Goal: Find specific page/section: Find specific page/section

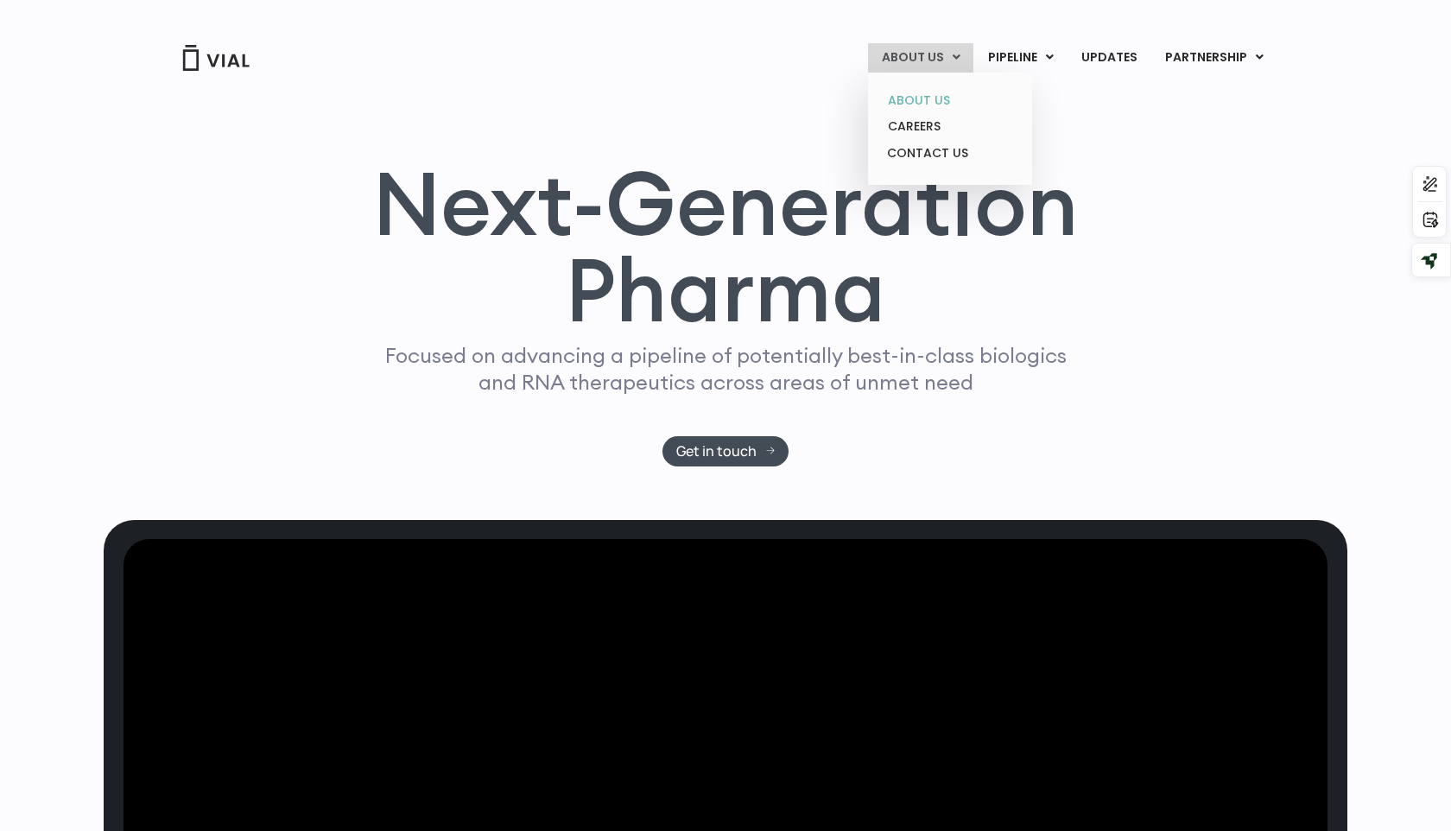
click at [927, 101] on link "ABOUT US" at bounding box center [949, 100] width 151 height 27
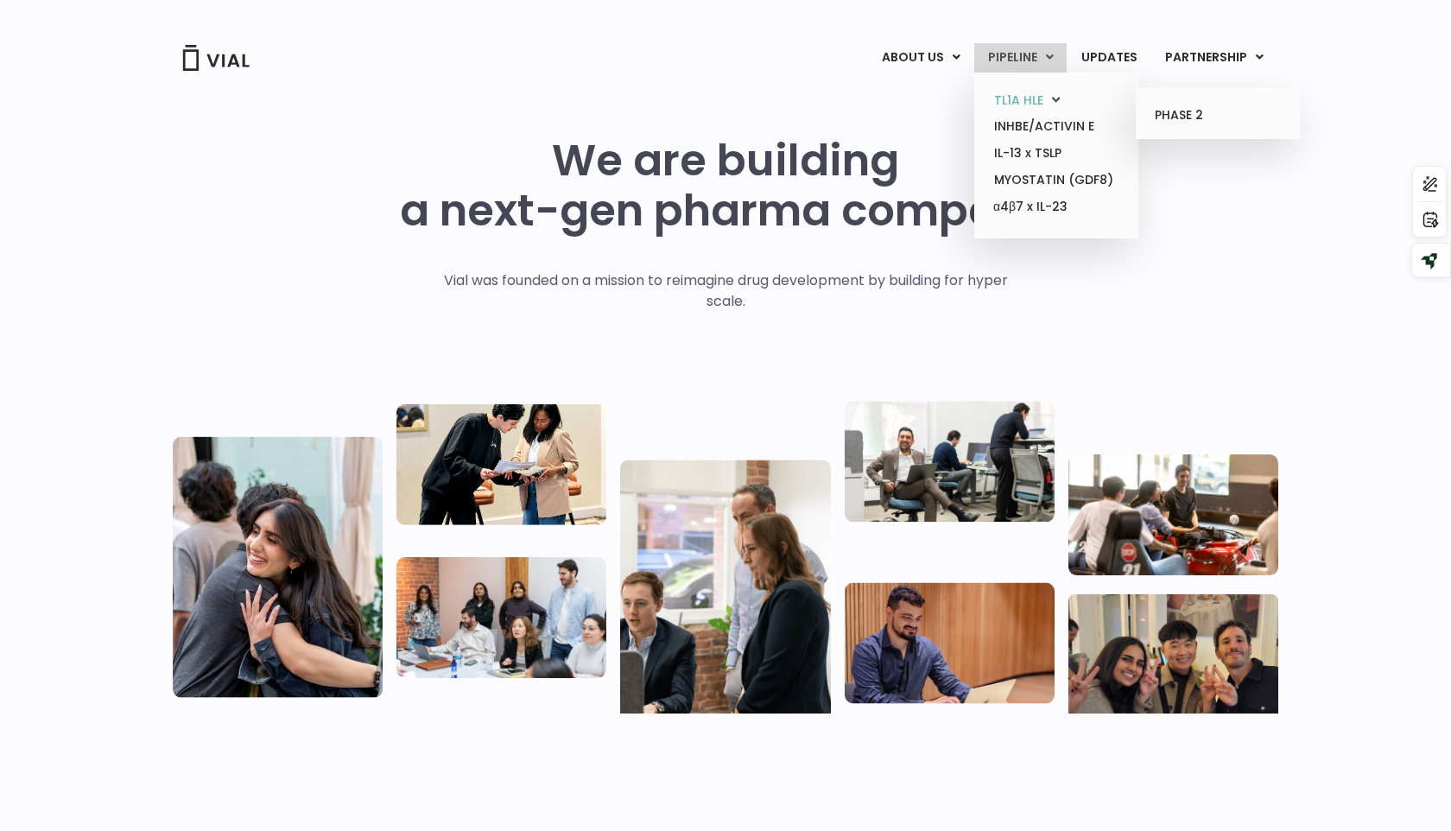
click at [1023, 101] on link "TL1A HLE" at bounding box center [1055, 100] width 151 height 27
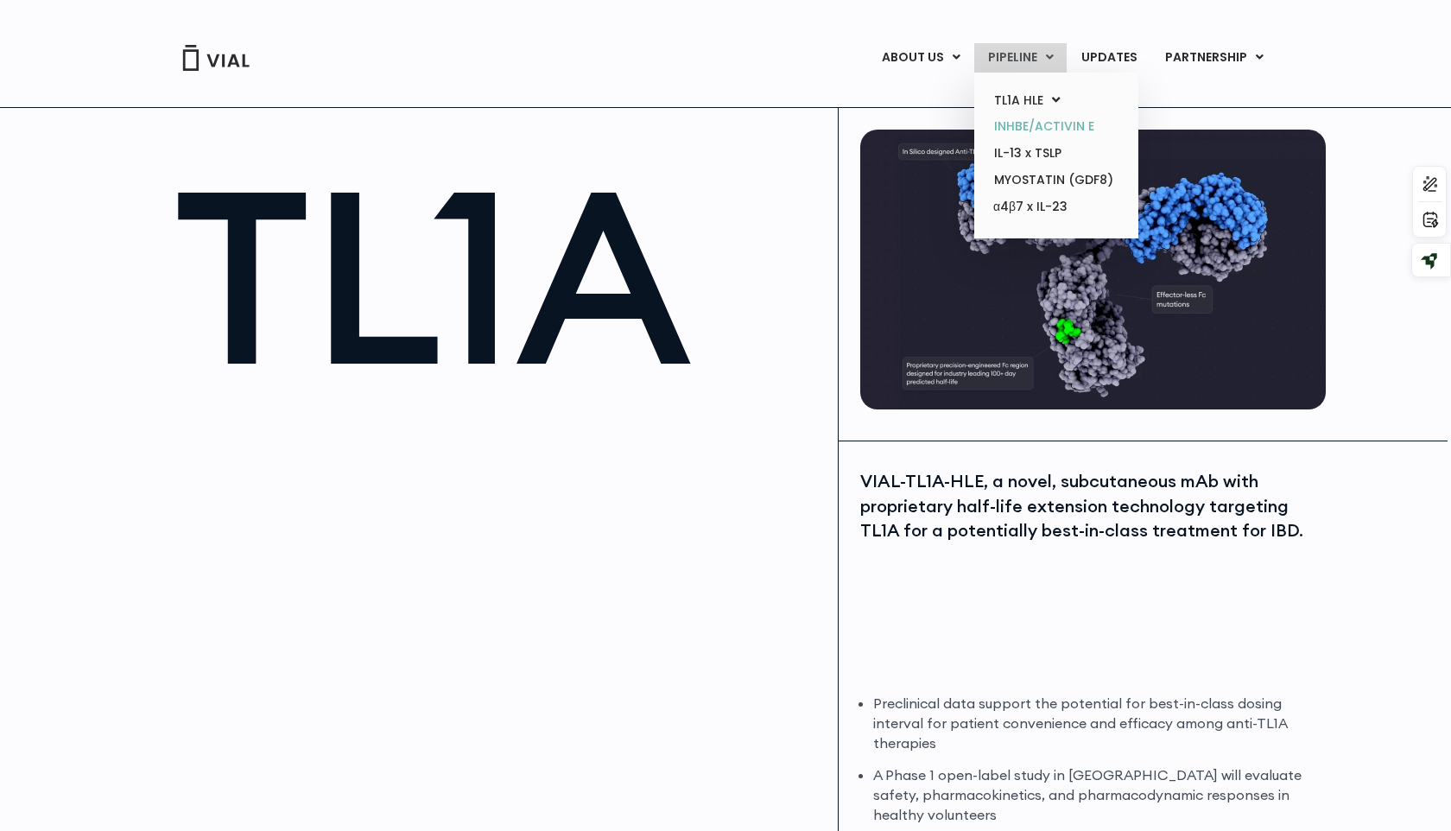
click at [1034, 123] on link "INHBE/ACTIVIN E" at bounding box center [1055, 126] width 151 height 27
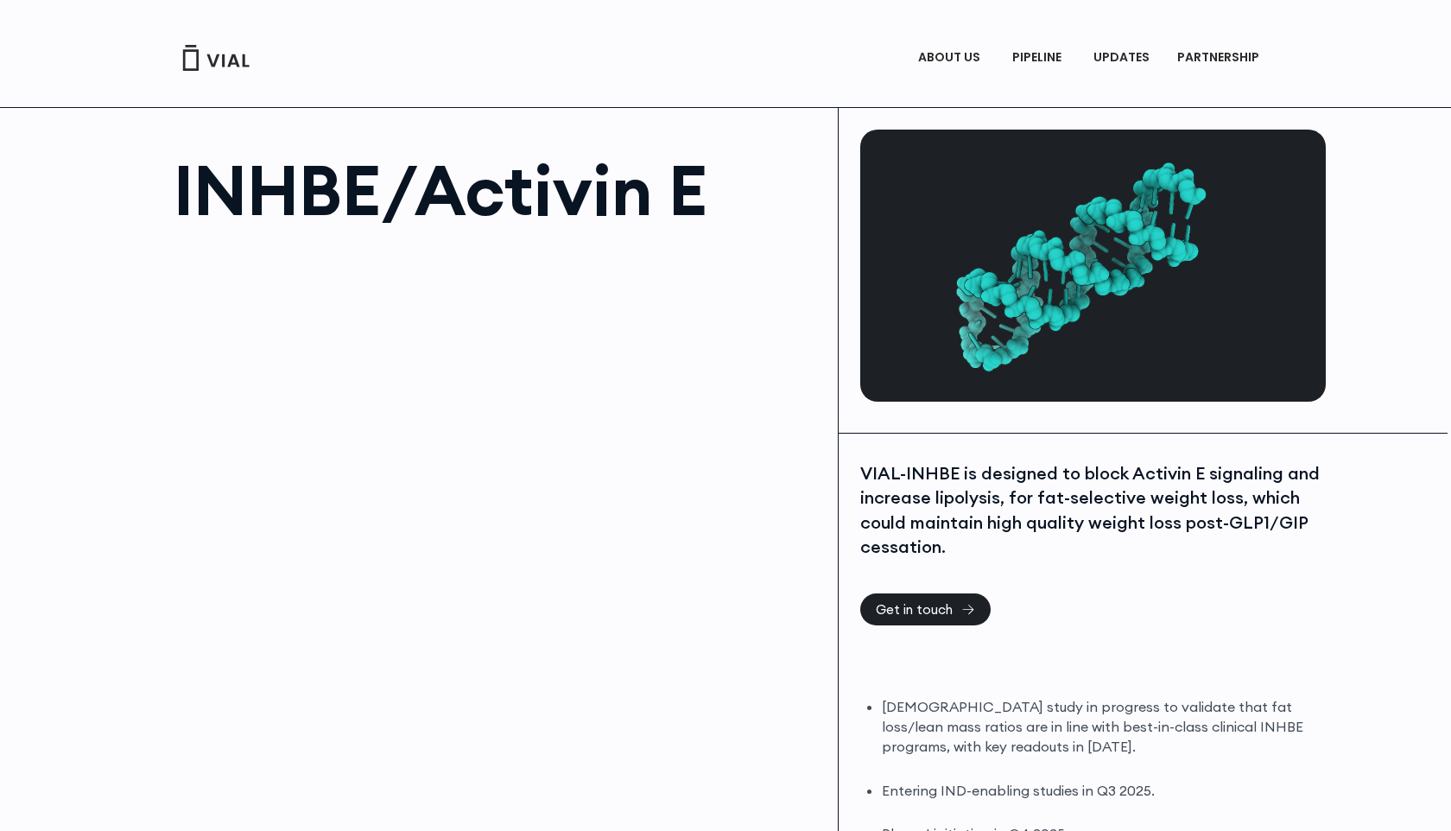
click at [1034, 123] on div at bounding box center [1093, 271] width 509 height 326
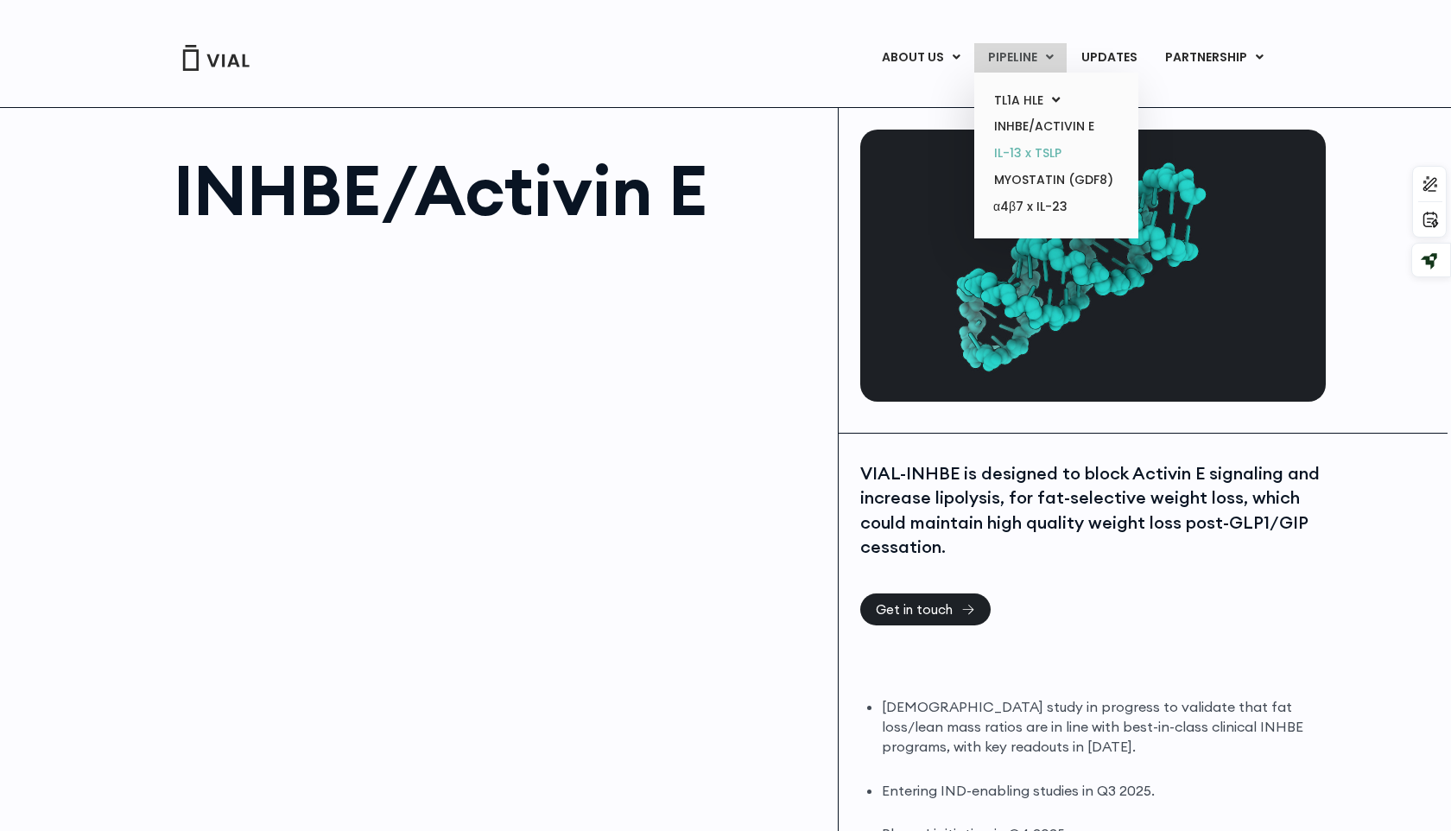
click at [1029, 161] on link "IL-13 x TSLP" at bounding box center [1055, 153] width 151 height 27
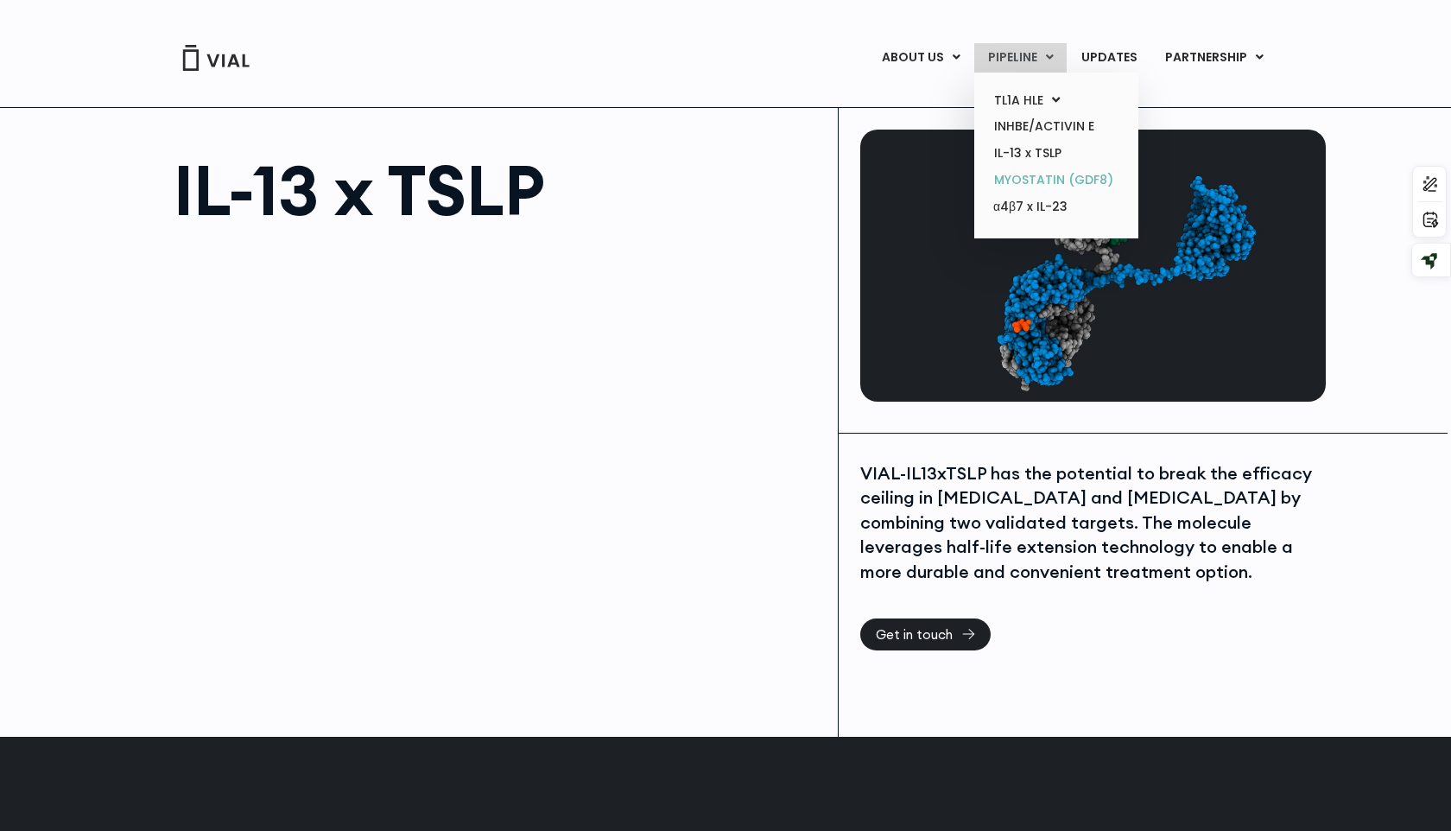
click at [1041, 181] on link "MYOSTATIN (GDF8)" at bounding box center [1055, 180] width 151 height 27
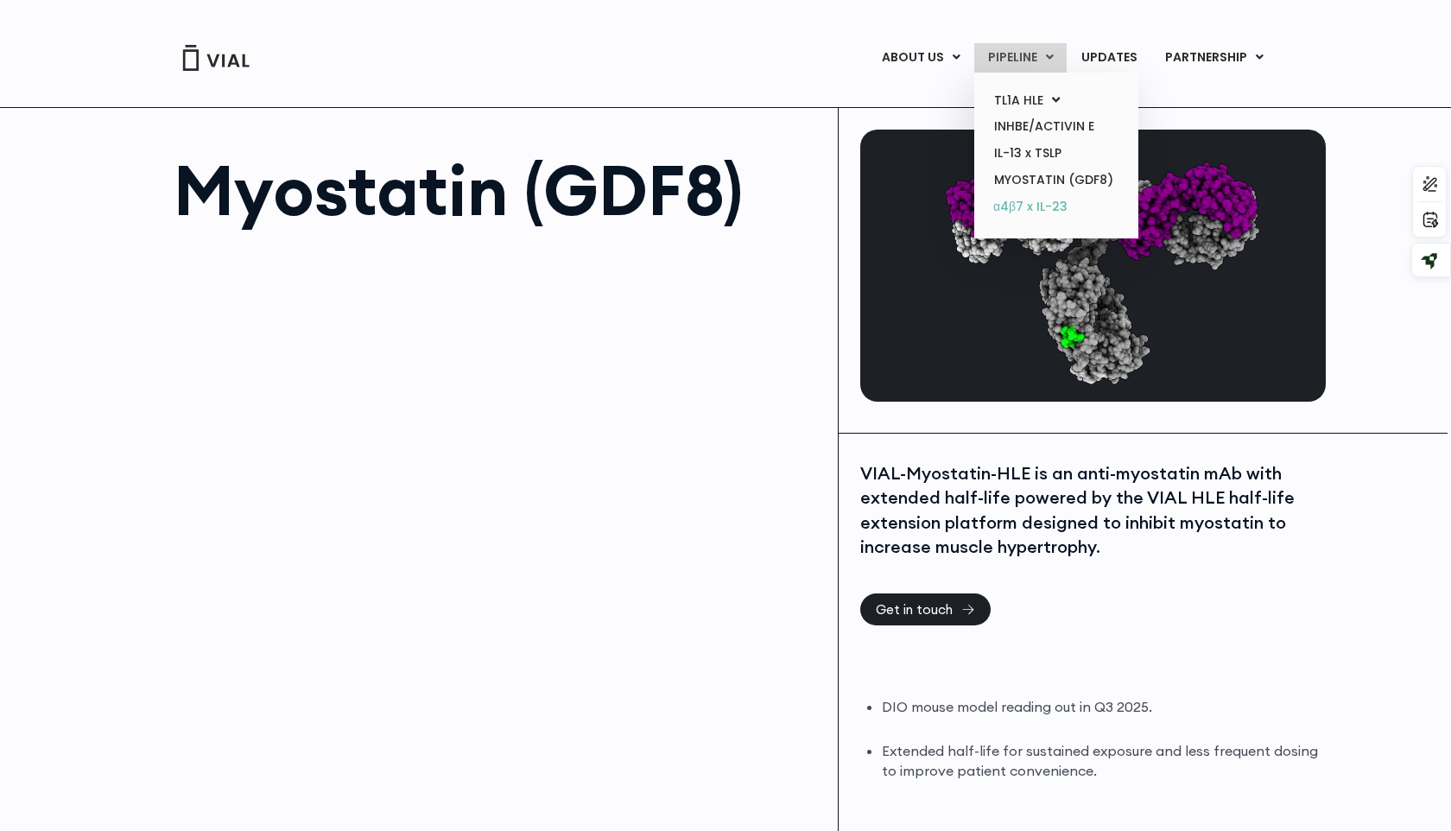
click at [1033, 210] on link "α4β7 x IL-23" at bounding box center [1055, 207] width 151 height 28
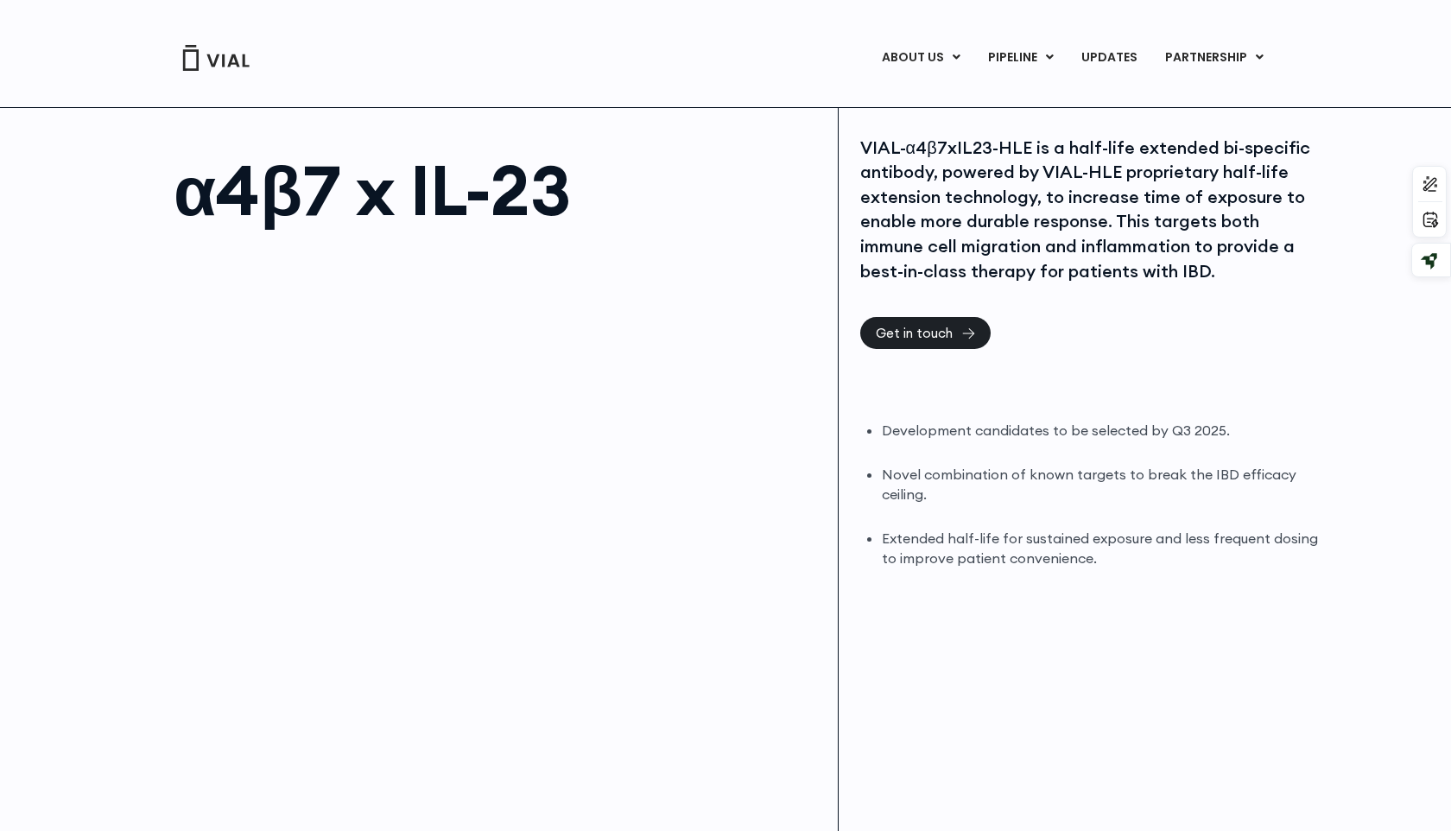
click at [225, 45] on img at bounding box center [215, 58] width 69 height 26
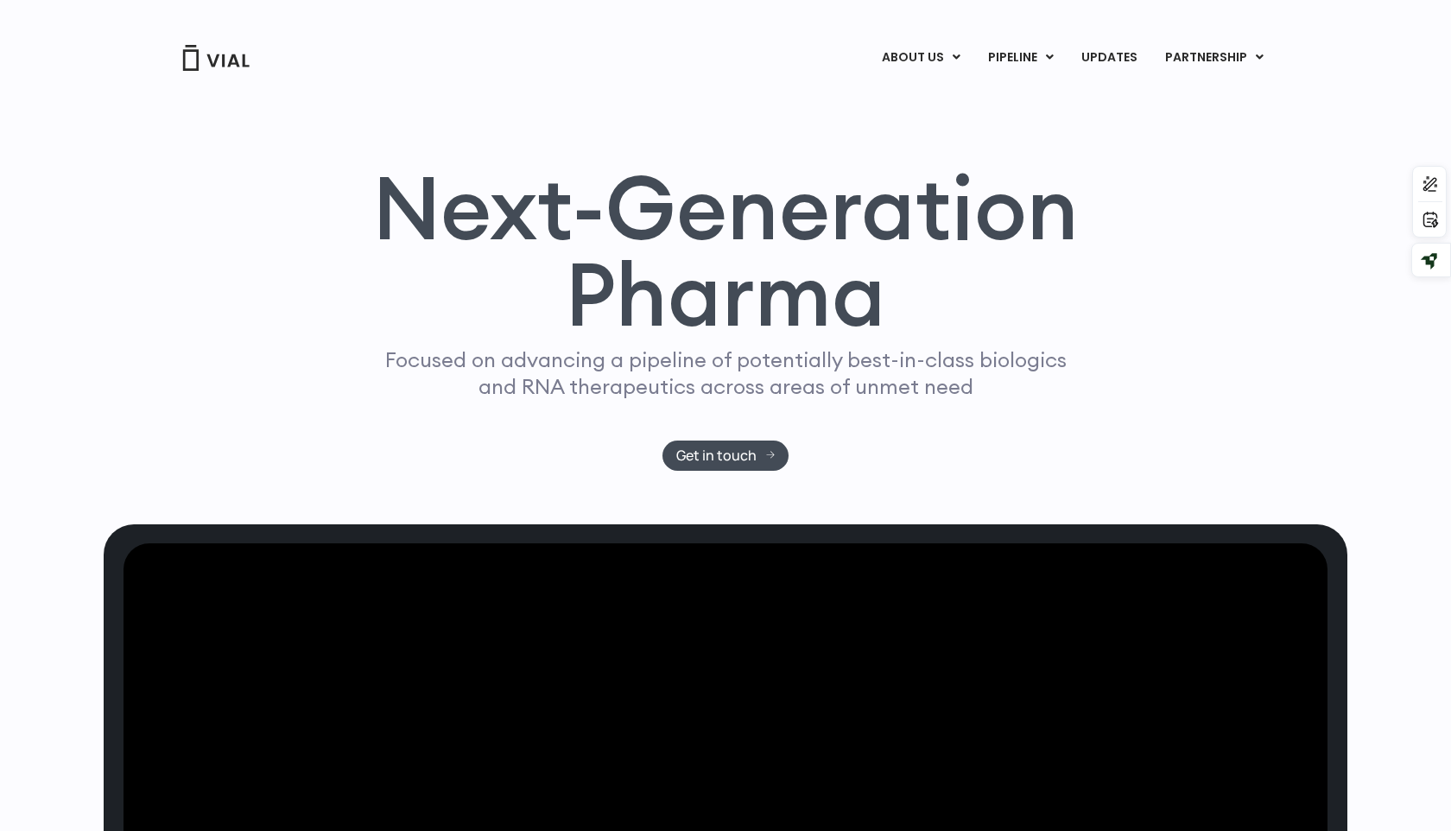
click at [1087, 292] on h1 "Next-Generation Pharma" at bounding box center [725, 251] width 748 height 174
click at [1279, 262] on div "Next-Generation Pharma Focused on advancing a pipeline of potentially best-in-c…" at bounding box center [726, 317] width 1244 height 307
click at [927, 87] on link "ABOUT US" at bounding box center [949, 100] width 151 height 27
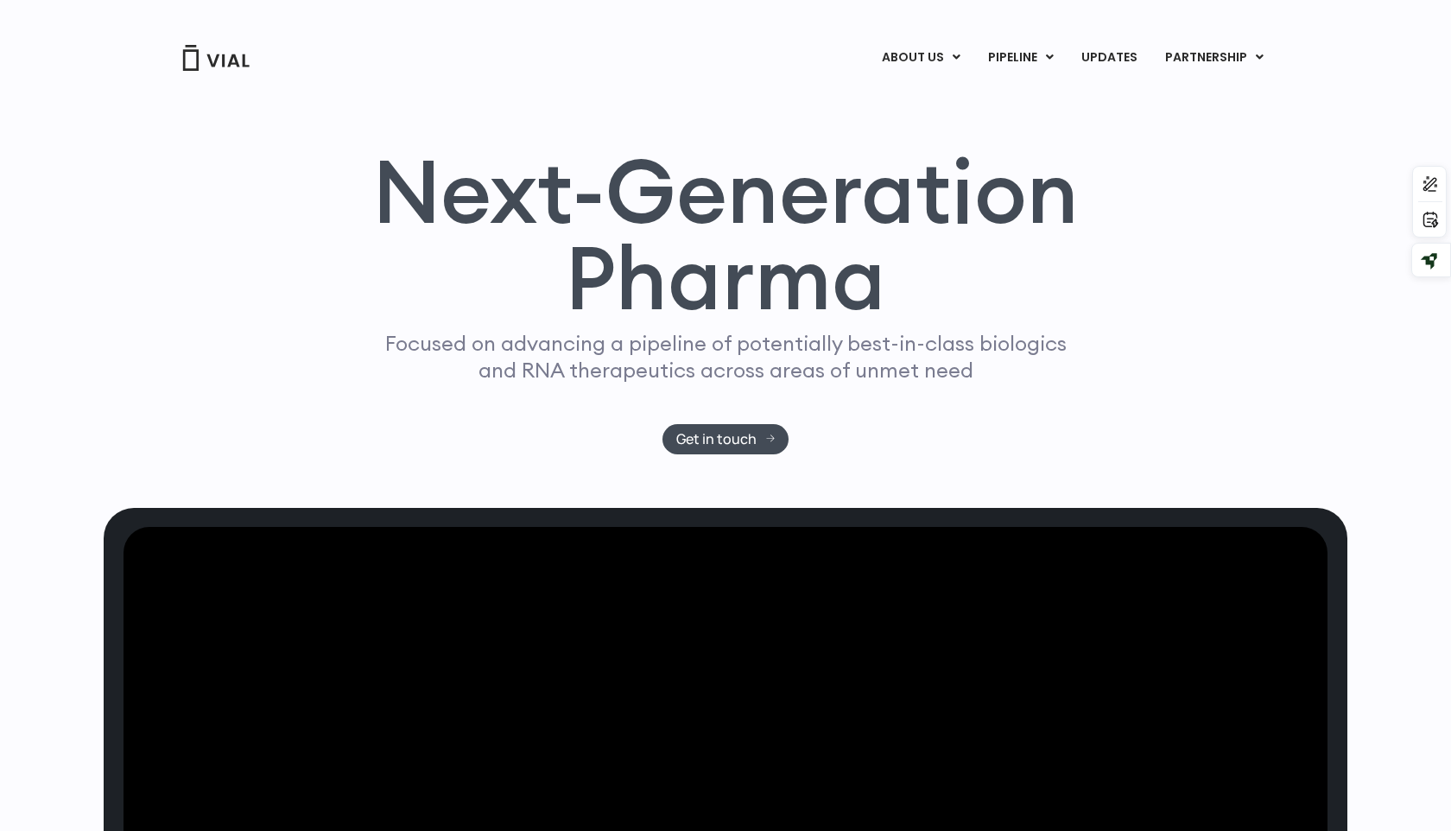
scroll to position [22, 0]
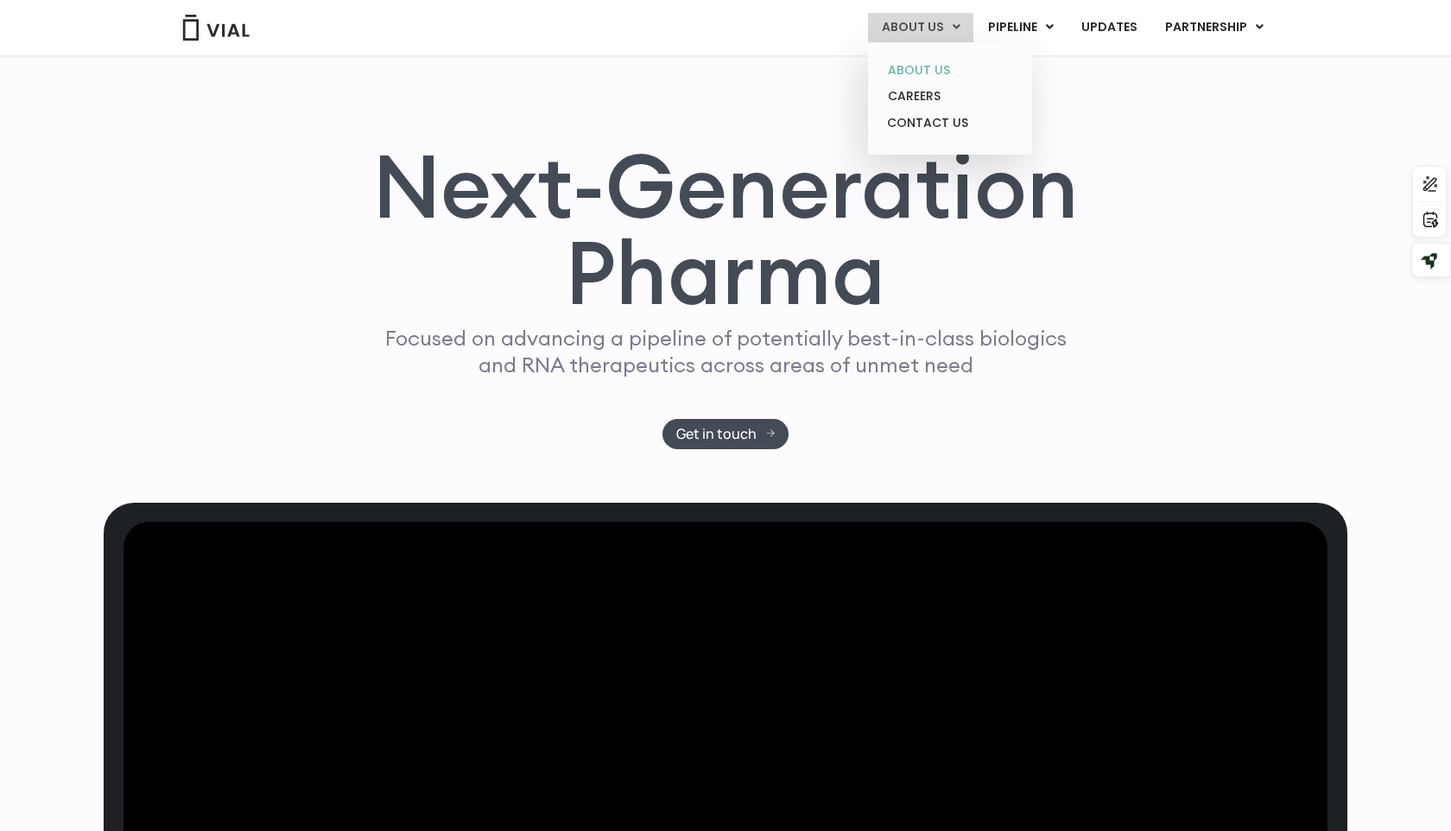
click at [915, 74] on link "ABOUT US" at bounding box center [949, 70] width 151 height 27
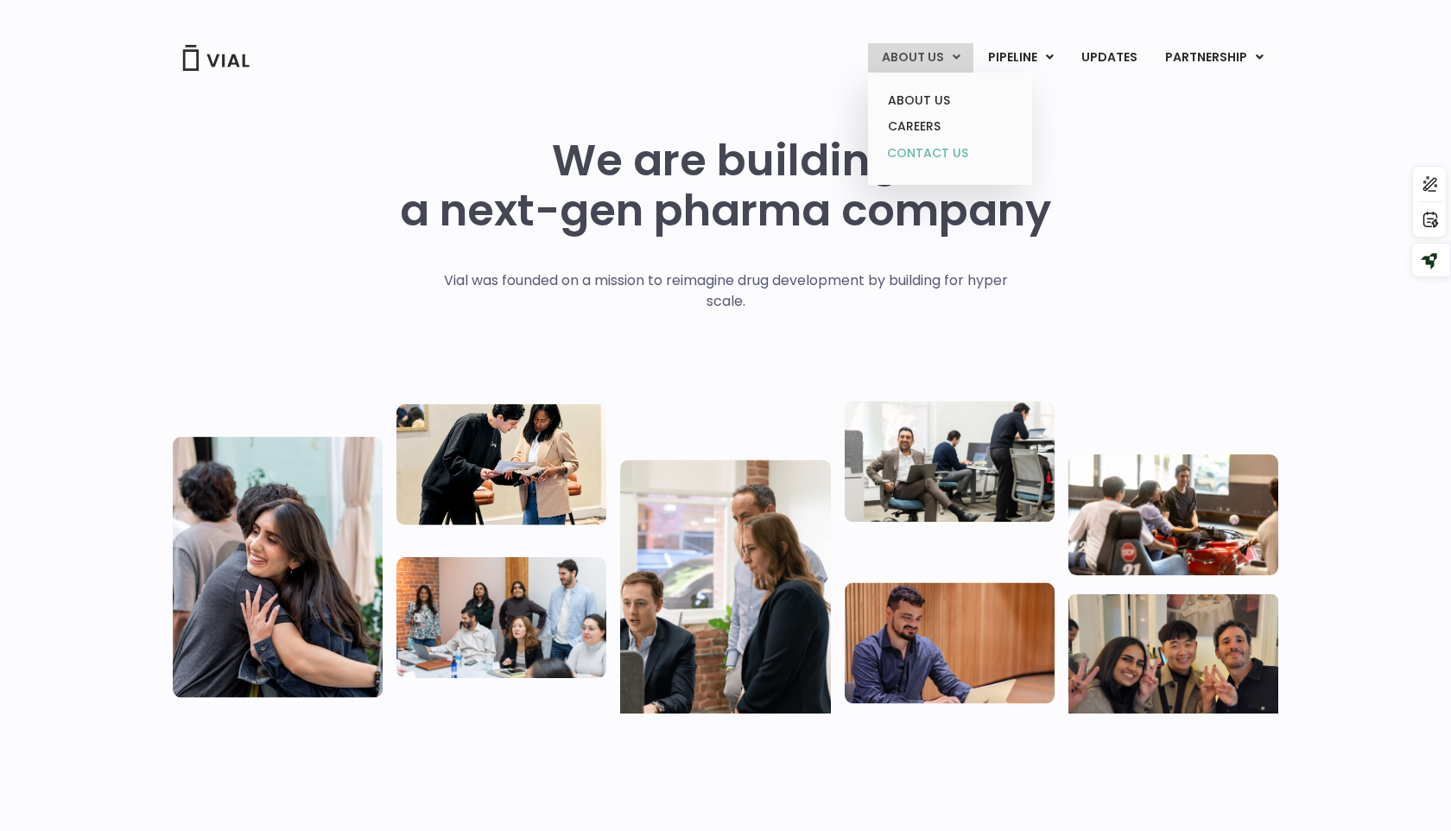
click at [918, 160] on link "CONTACT US" at bounding box center [949, 154] width 151 height 28
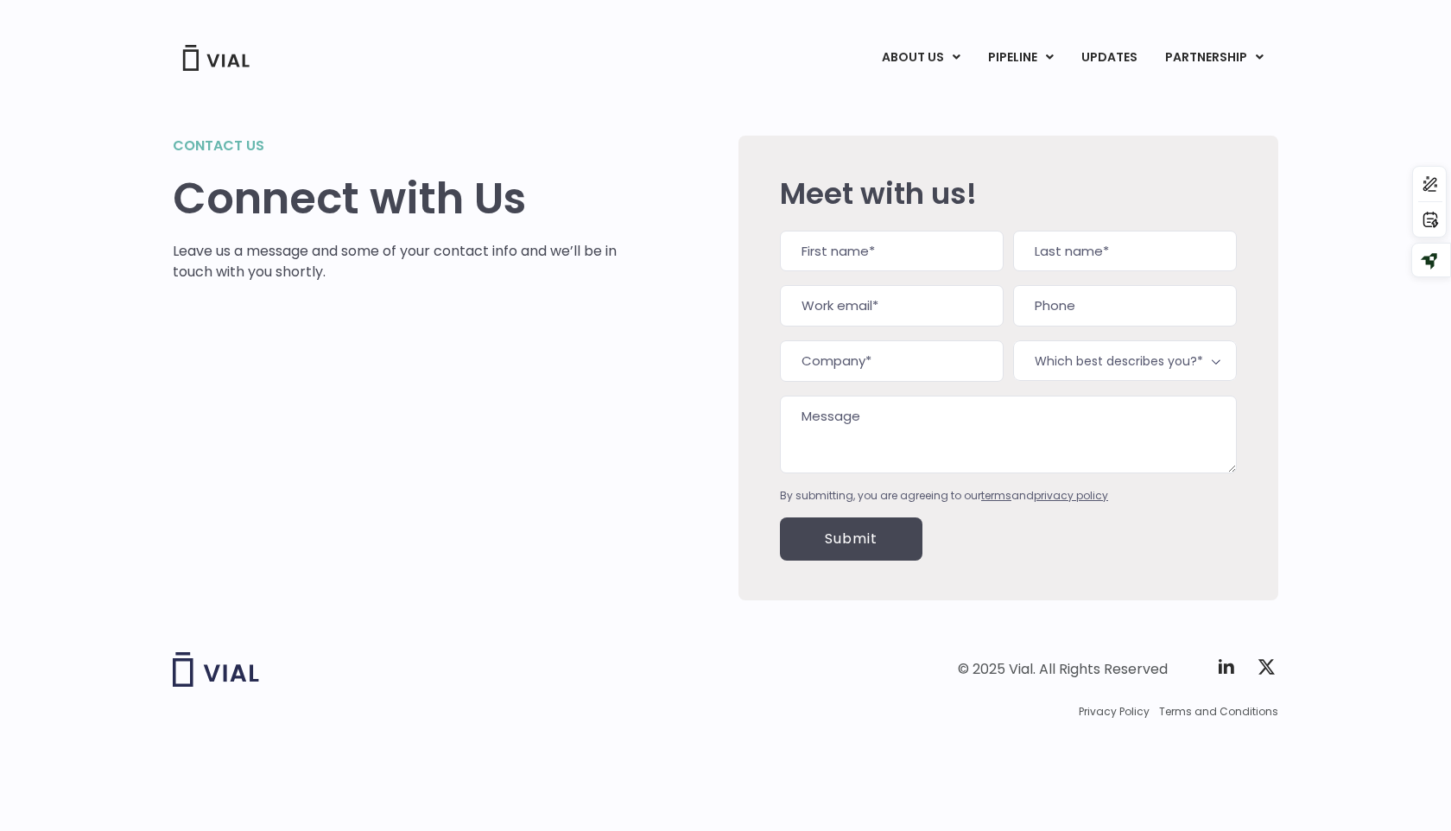
click at [933, 438] on textarea "Message" at bounding box center [1008, 435] width 457 height 78
click at [550, 382] on div "Contact us Connect with Us Leave us a message and some of your contact info and…" at bounding box center [395, 368] width 445 height 465
click at [933, 123] on link "CAREERS" at bounding box center [949, 126] width 151 height 27
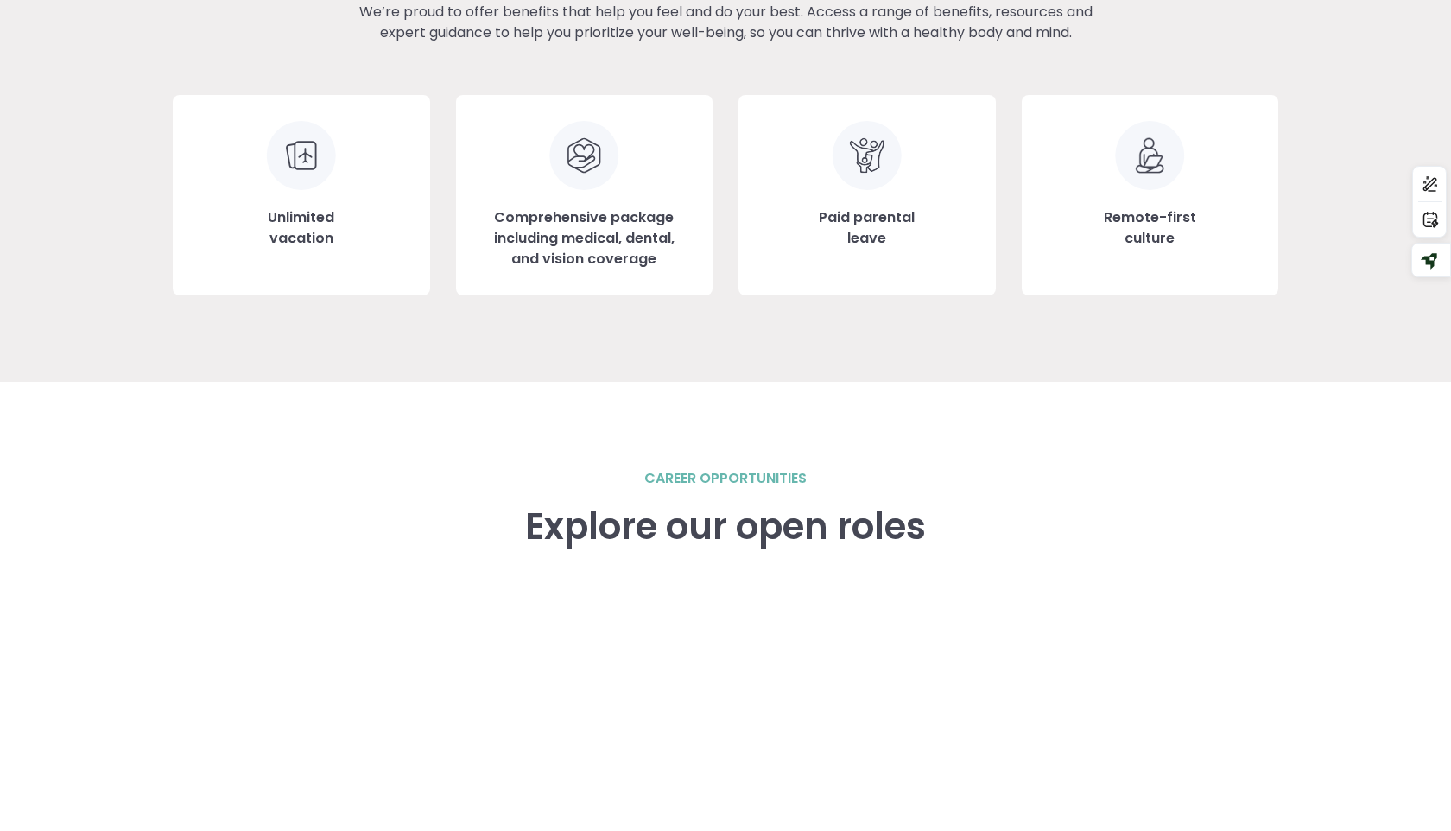
scroll to position [2023, 0]
